Goal: Information Seeking & Learning: Learn about a topic

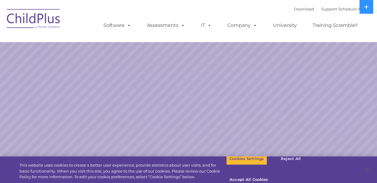
select select "MEDIUM"
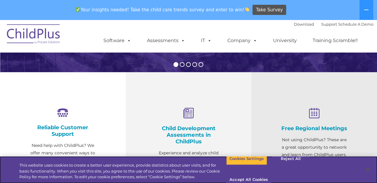
scroll to position [187, 0]
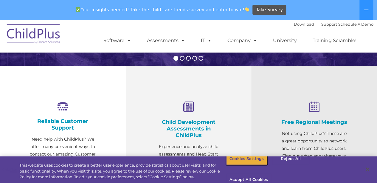
click at [230, 165] on button "Cookies Settings" at bounding box center [246, 158] width 41 height 13
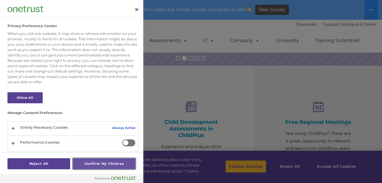
click at [85, 164] on button "Confirm My Choices" at bounding box center [104, 163] width 63 height 11
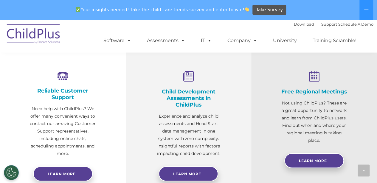
scroll to position [214, 0]
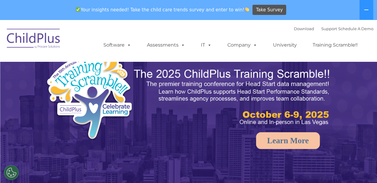
select select "MEDIUM"
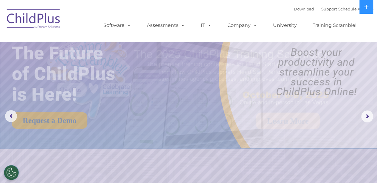
select select "MEDIUM"
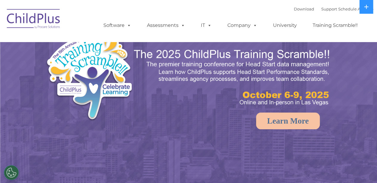
select select "MEDIUM"
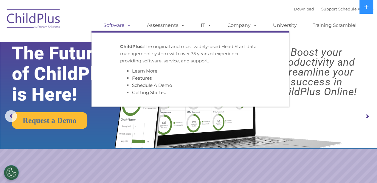
click at [130, 25] on span at bounding box center [128, 25] width 7 height 6
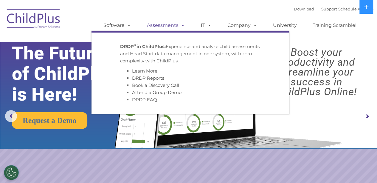
click at [178, 25] on link "Assessments" at bounding box center [166, 25] width 50 height 12
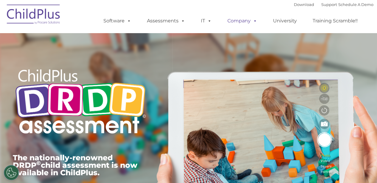
type input ""
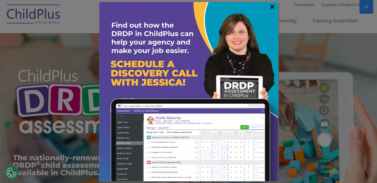
click at [270, 6] on link "×" at bounding box center [272, 7] width 7 height 6
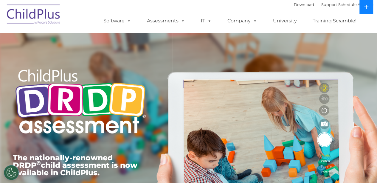
click at [365, 6] on icon at bounding box center [366, 6] width 5 height 5
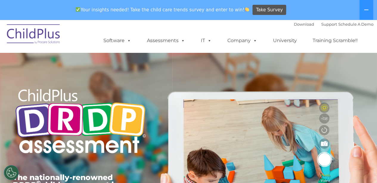
click at [49, 32] on img at bounding box center [34, 35] width 60 height 30
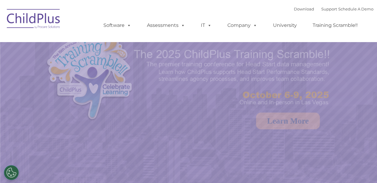
select select "MEDIUM"
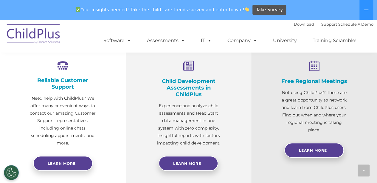
scroll to position [230, 0]
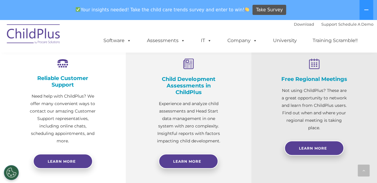
click at [203, 75] on div "Child Development Assessments in ChildPlus Experience and analyze child assessm…" at bounding box center [189, 101] width 66 height 86
click at [190, 82] on h4 "Child Development Assessments in ChildPlus" at bounding box center [189, 86] width 66 height 20
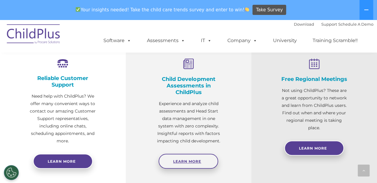
click at [191, 159] on span "Learn More" at bounding box center [187, 161] width 28 height 4
